Goal: Transaction & Acquisition: Download file/media

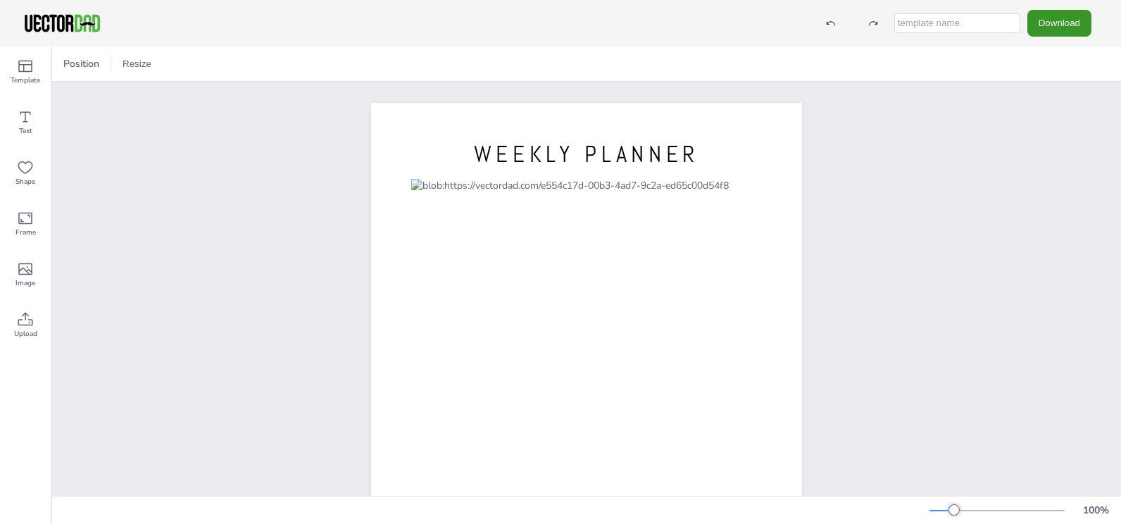
click at [1059, 29] on button "Download" at bounding box center [1060, 23] width 64 height 26
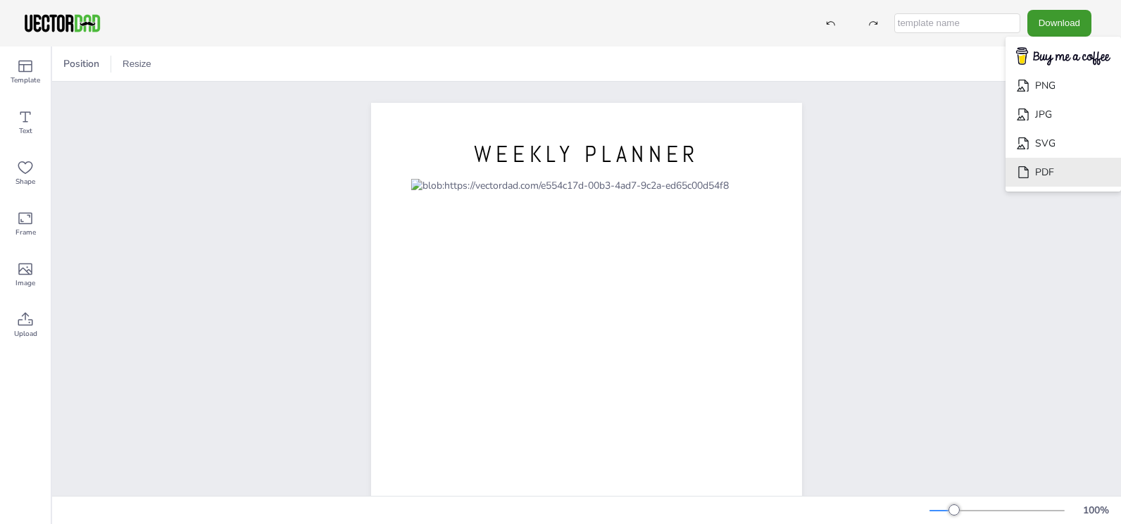
click at [1058, 178] on li "PDF" at bounding box center [1064, 172] width 116 height 29
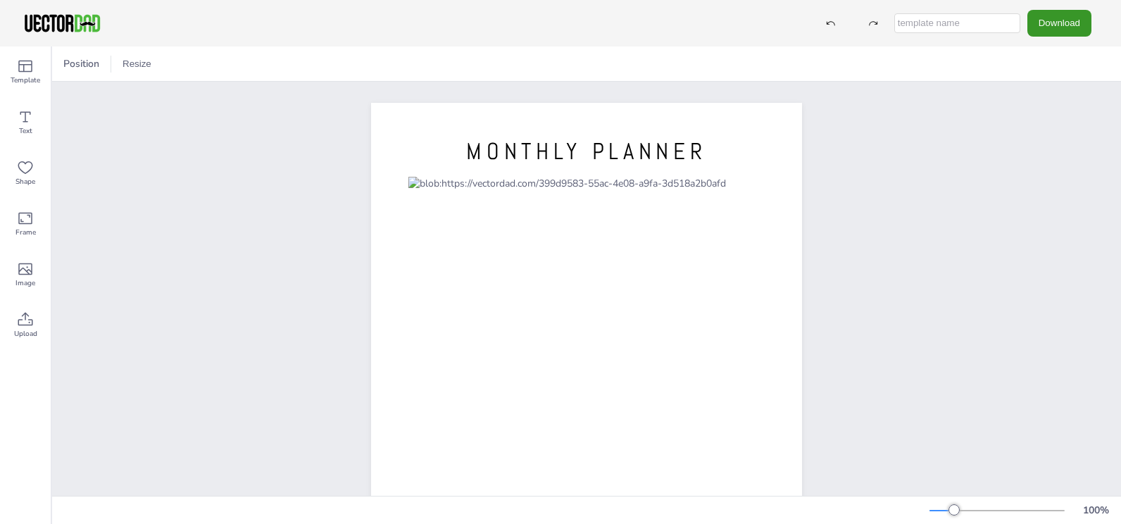
click at [1052, 19] on button "Download" at bounding box center [1060, 23] width 64 height 26
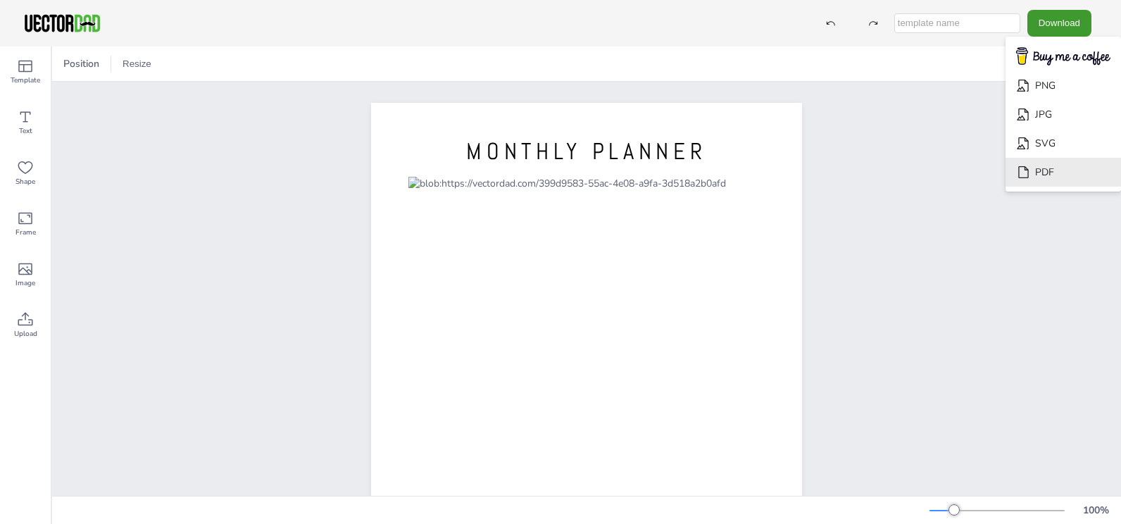
click at [1055, 174] on li "PDF" at bounding box center [1064, 172] width 116 height 29
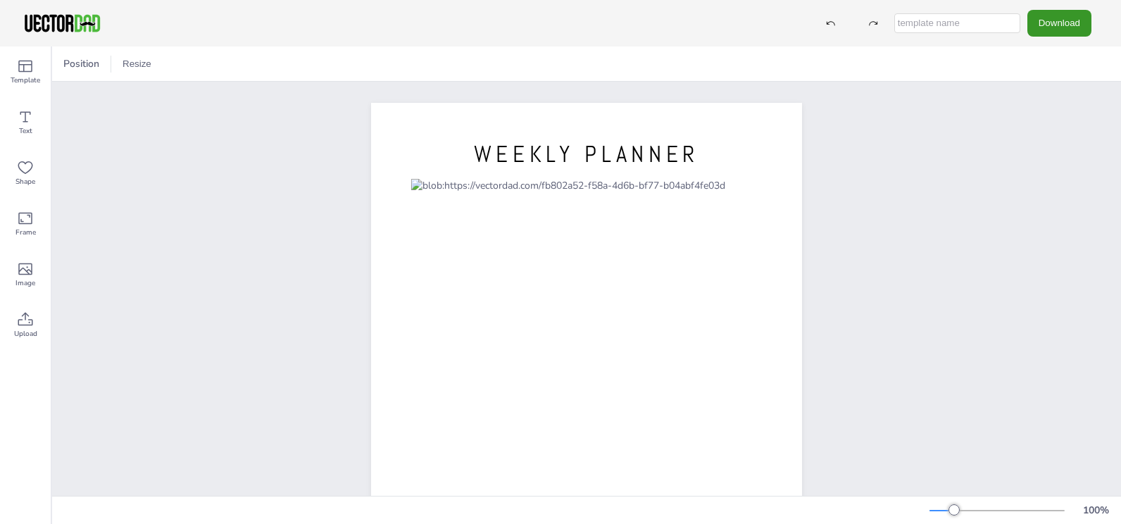
click at [1040, 28] on button "Download" at bounding box center [1060, 23] width 64 height 26
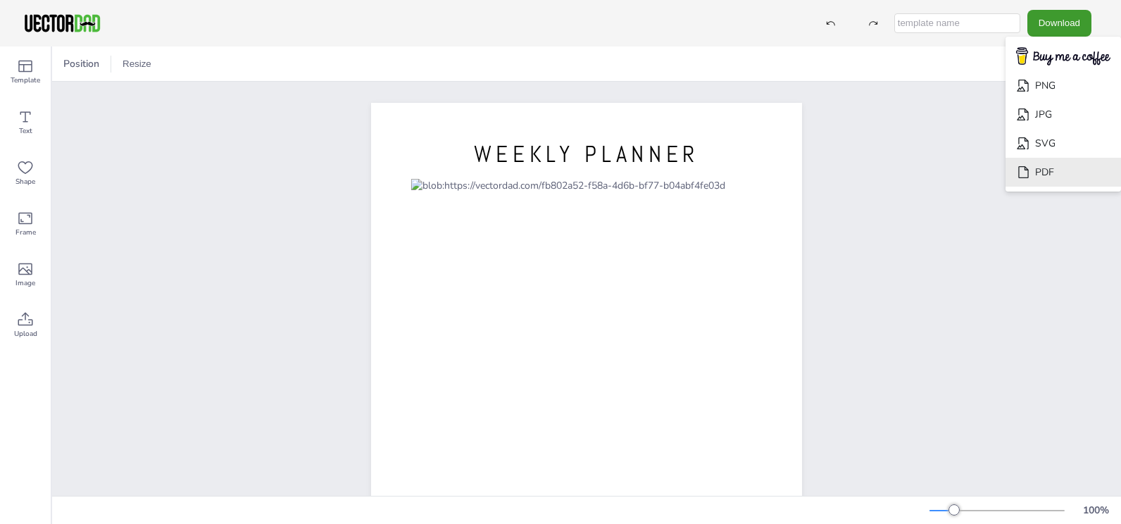
click at [1053, 175] on li "PDF" at bounding box center [1064, 172] width 116 height 29
